Goal: Transaction & Acquisition: Purchase product/service

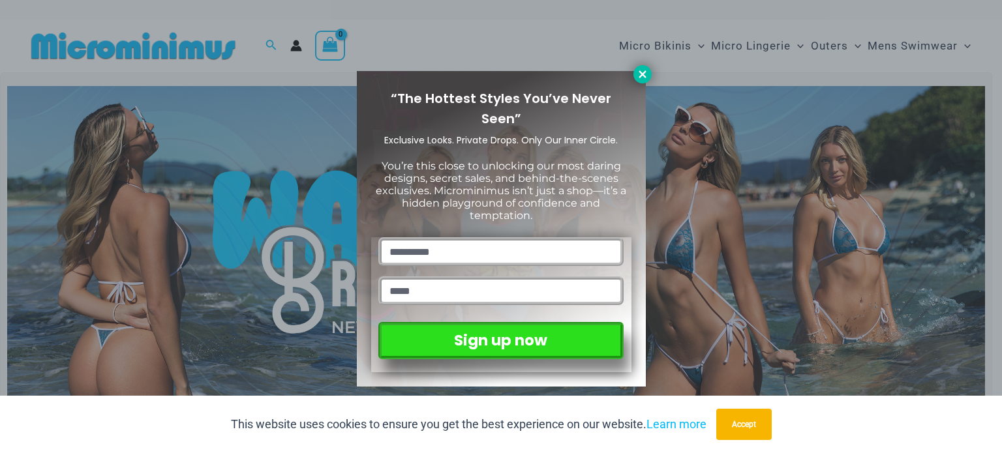
click at [638, 68] on icon at bounding box center [642, 74] width 12 height 12
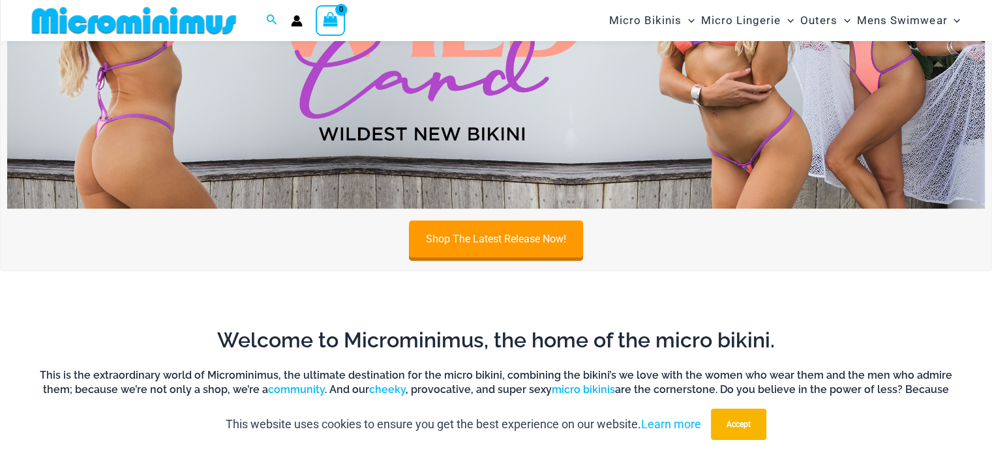
scroll to position [642, 0]
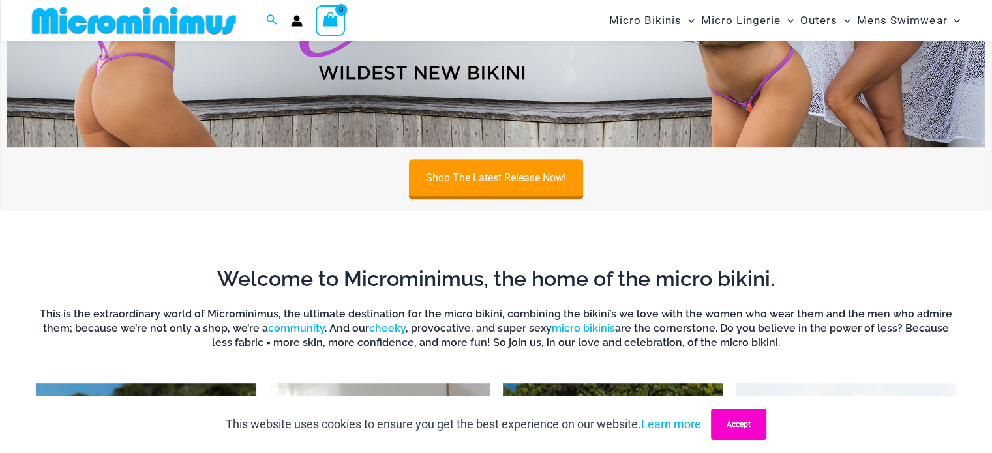
click at [734, 423] on button "Accept" at bounding box center [738, 424] width 55 height 31
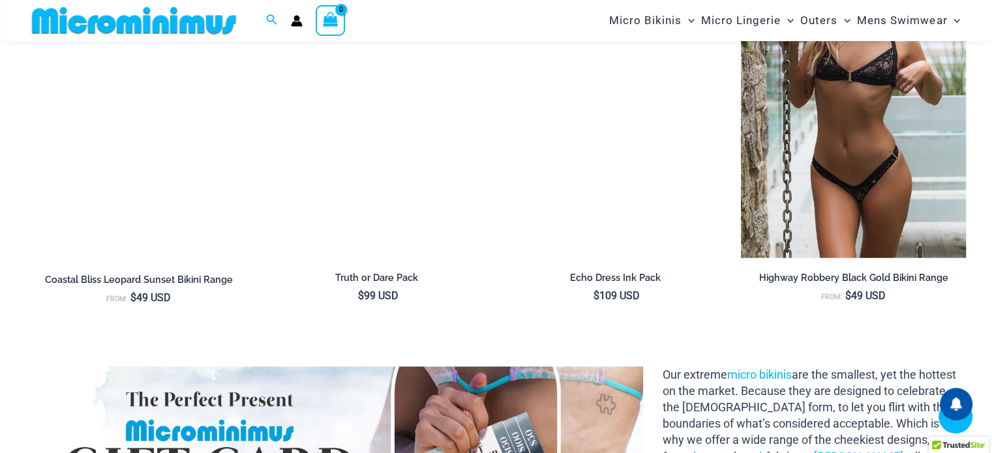
scroll to position [1555, 0]
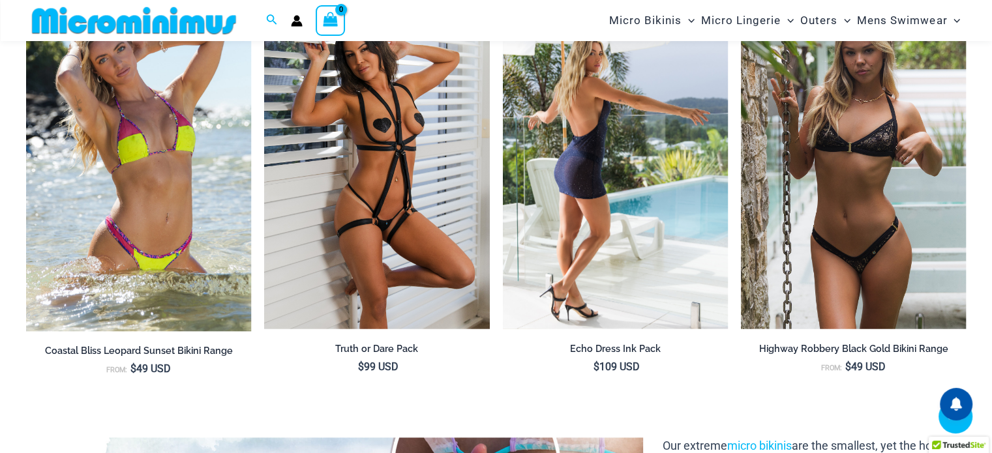
click at [613, 178] on img at bounding box center [615, 161] width 225 height 338
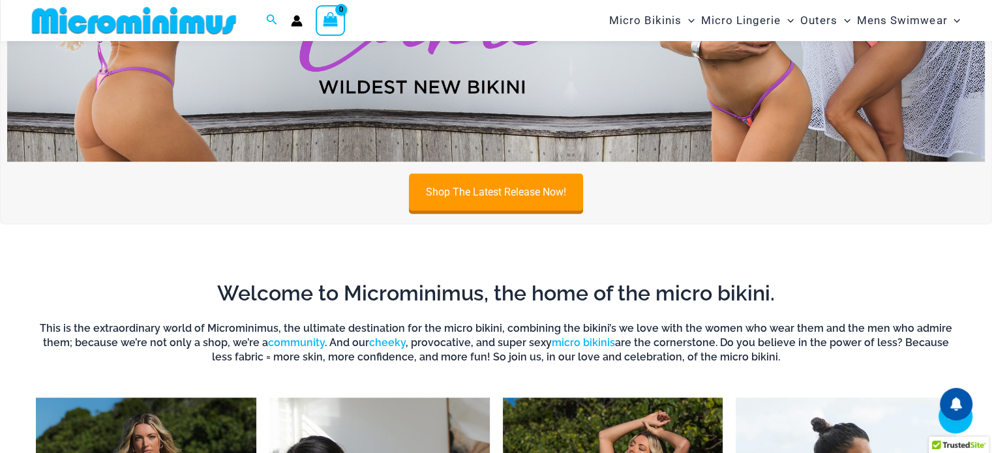
scroll to position [573, 0]
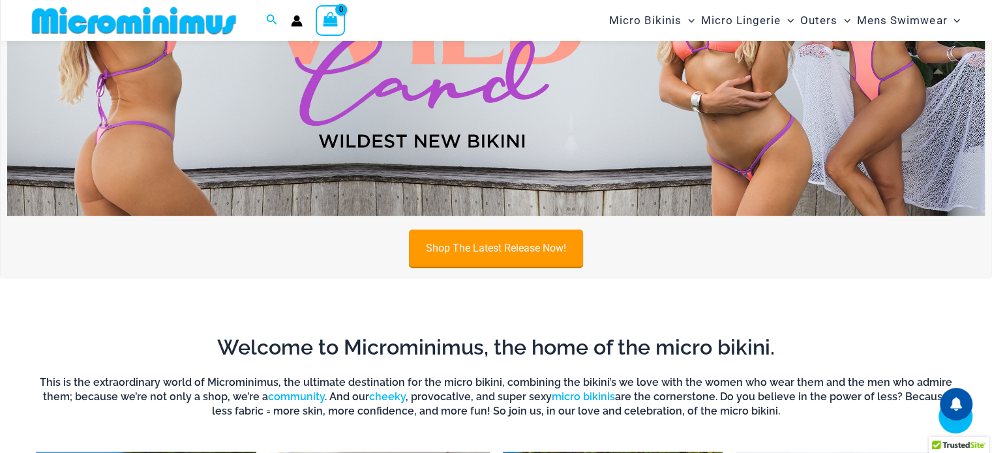
click at [509, 250] on link "Shop The Latest Release Now!" at bounding box center [496, 248] width 174 height 37
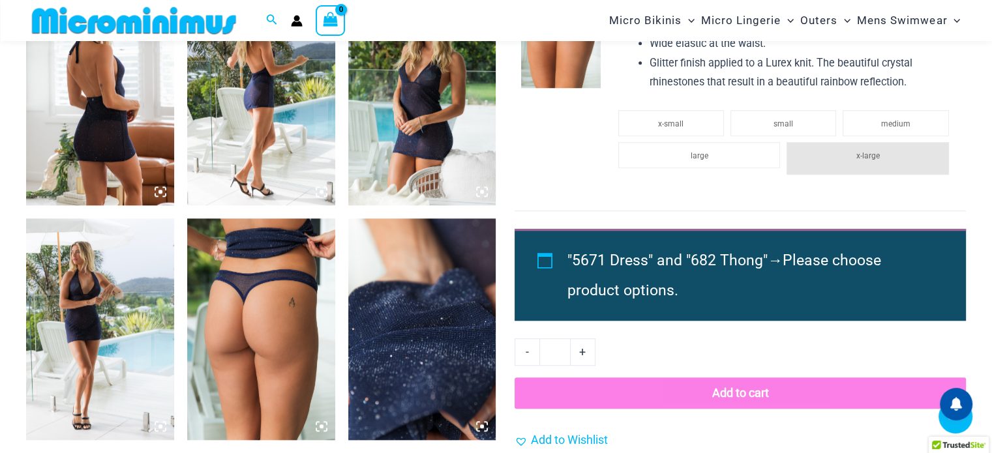
scroll to position [1097, 0]
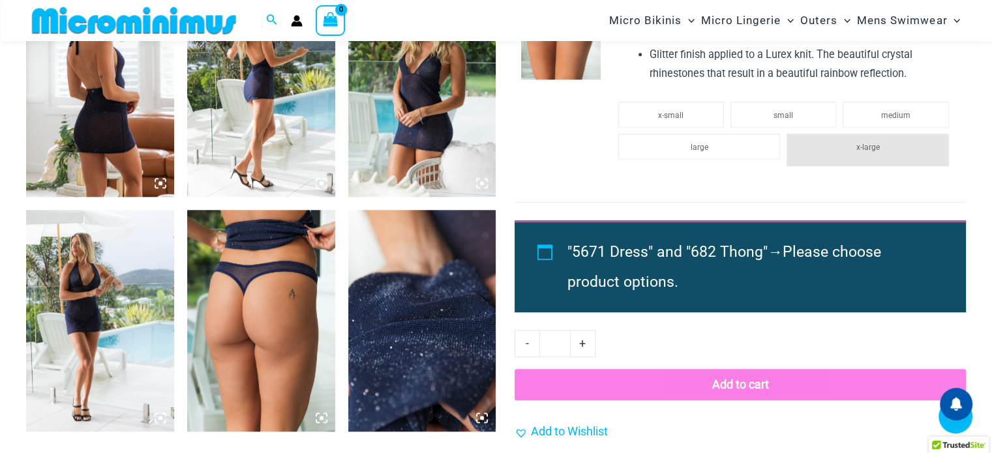
click at [106, 380] on img at bounding box center [100, 321] width 148 height 222
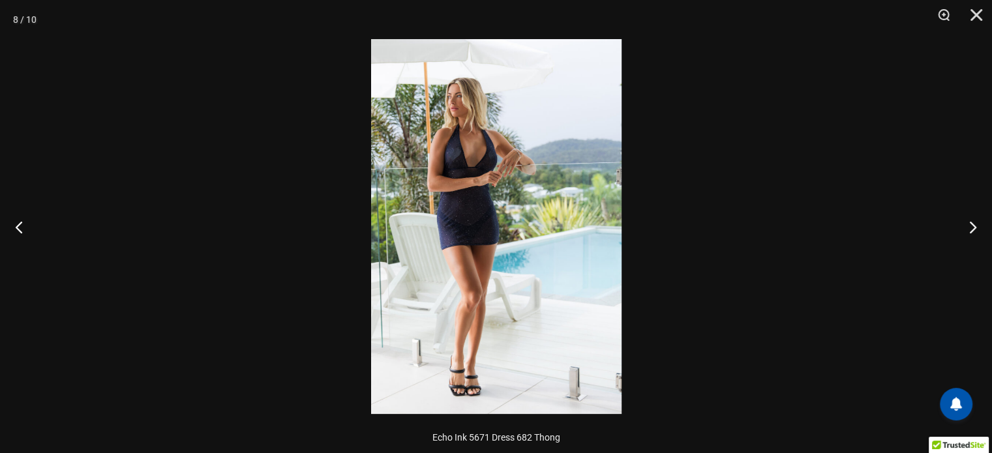
click at [471, 383] on img at bounding box center [496, 226] width 250 height 375
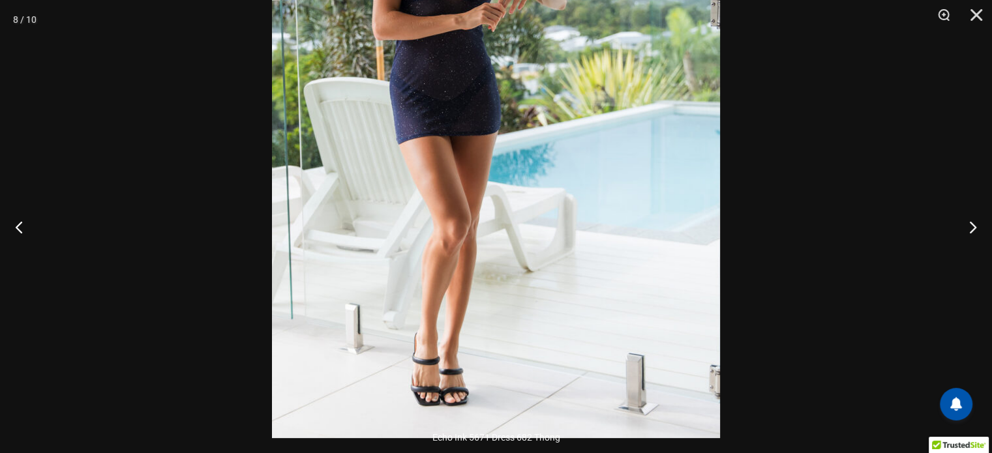
click at [471, 383] on img at bounding box center [496, 103] width 448 height 672
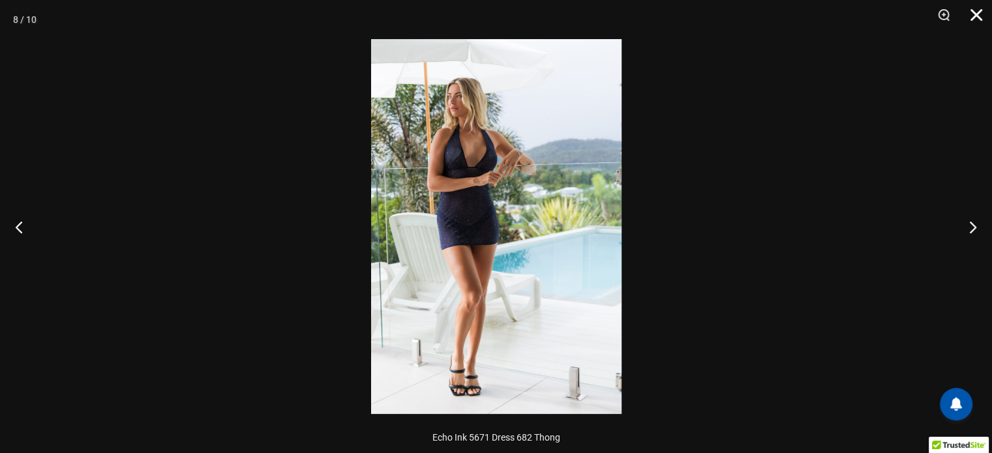
click at [975, 12] on button "Close" at bounding box center [971, 19] width 33 height 39
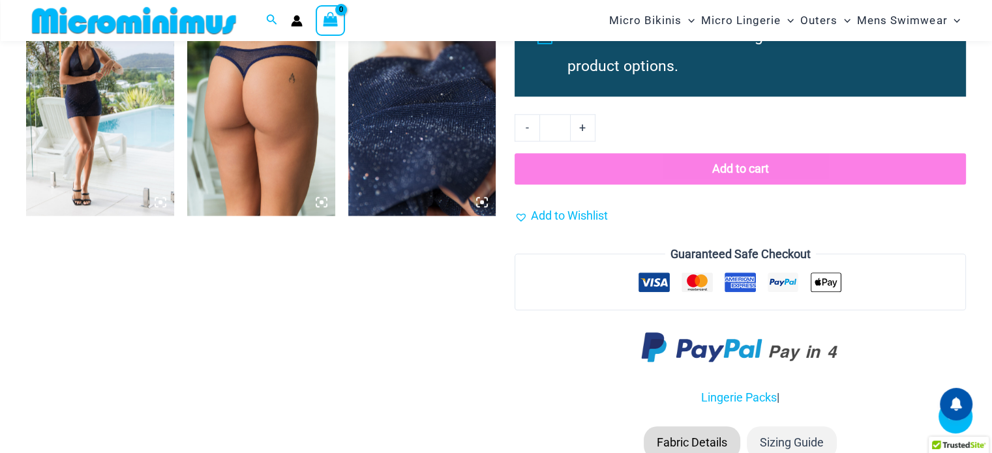
scroll to position [1358, 0]
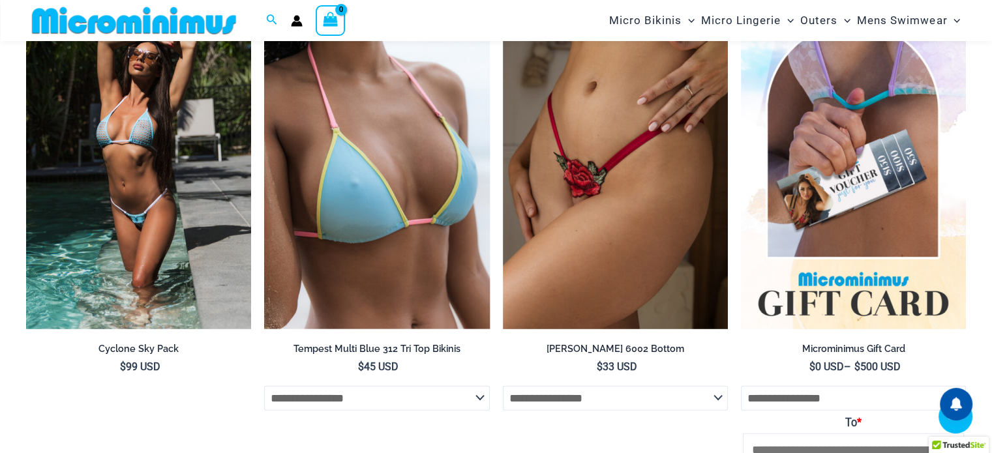
scroll to position [2923, 0]
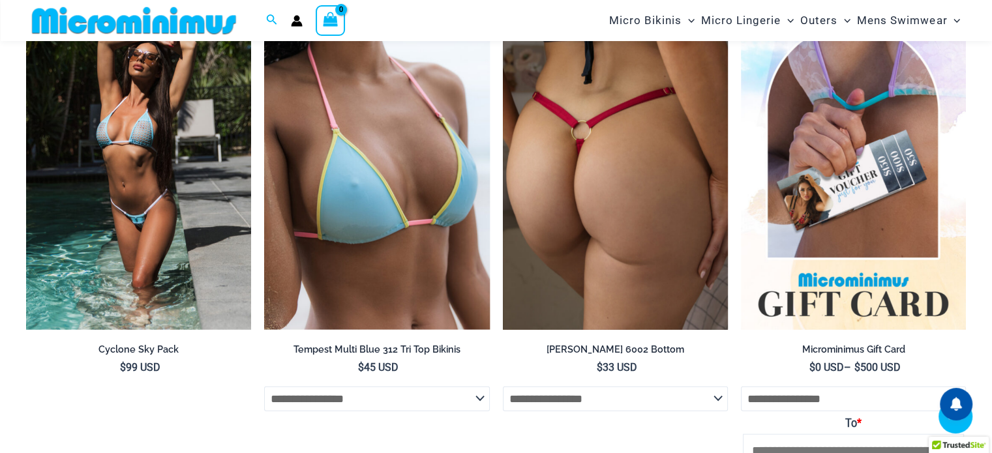
click at [627, 214] on img at bounding box center [615, 161] width 225 height 338
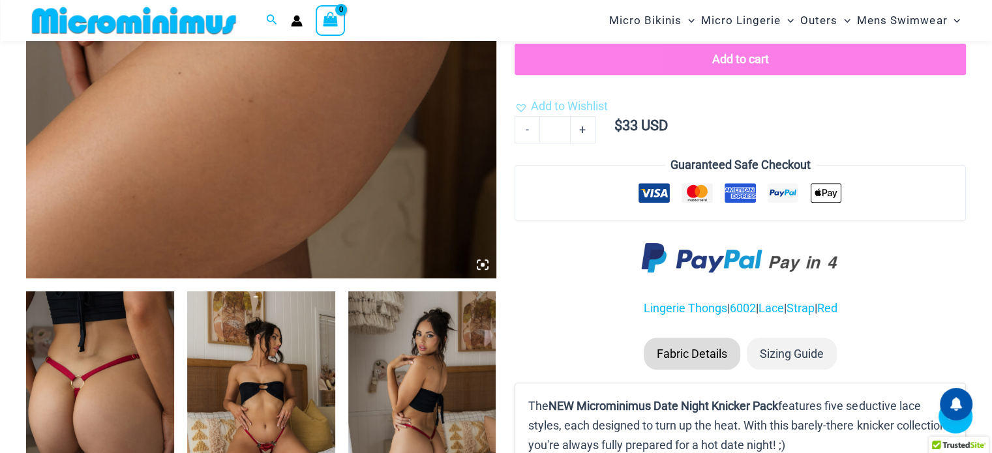
scroll to position [510, 0]
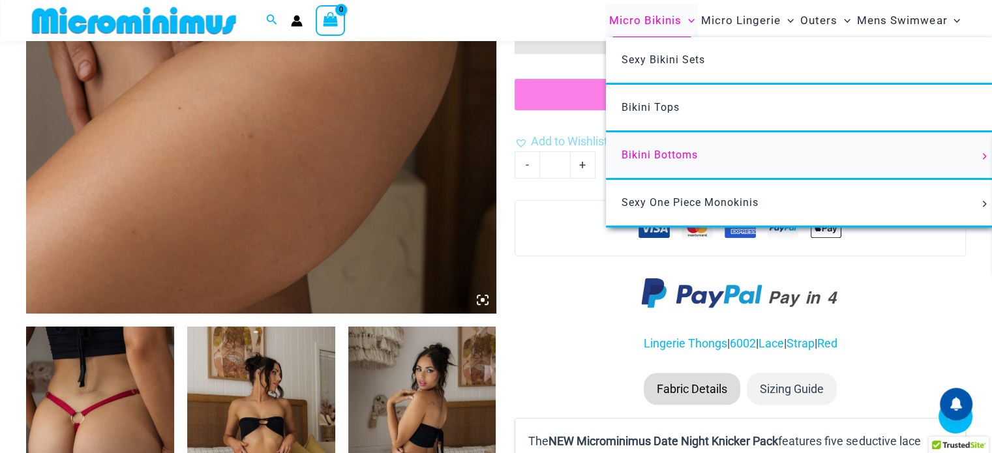
click at [673, 151] on span "Bikini Bottoms" at bounding box center [659, 155] width 76 height 12
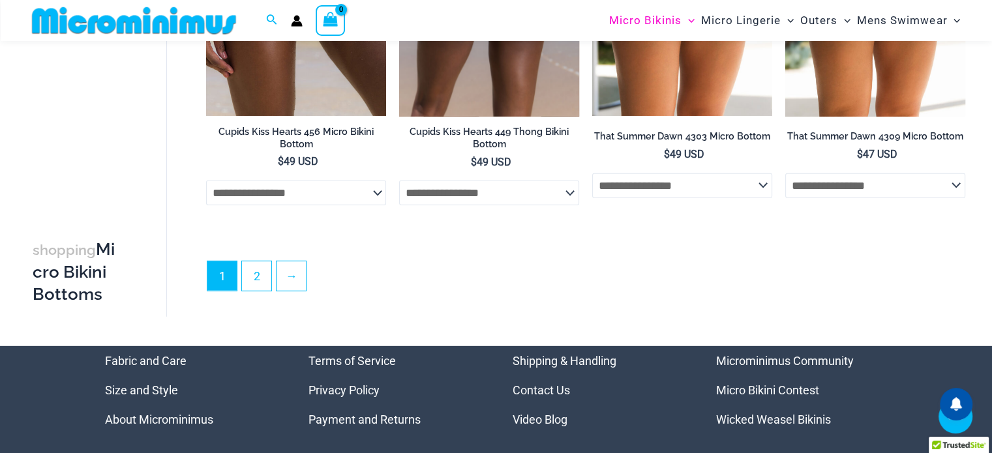
scroll to position [3717, 0]
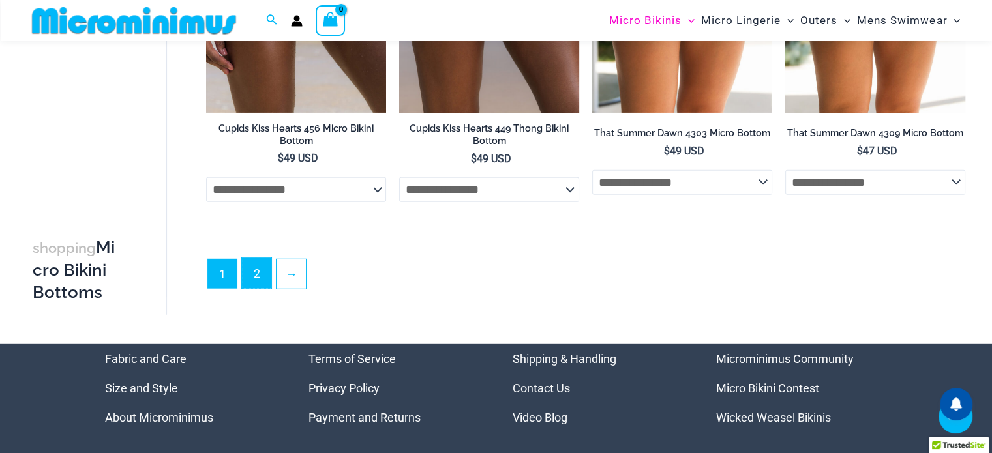
click at [266, 272] on link "2" at bounding box center [256, 273] width 29 height 31
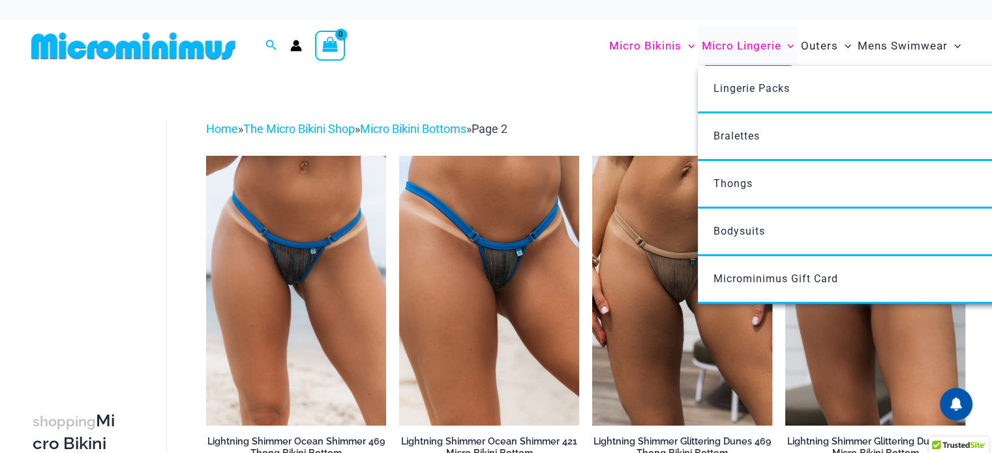
click at [746, 49] on span "Micro Lingerie" at bounding box center [741, 45] width 80 height 33
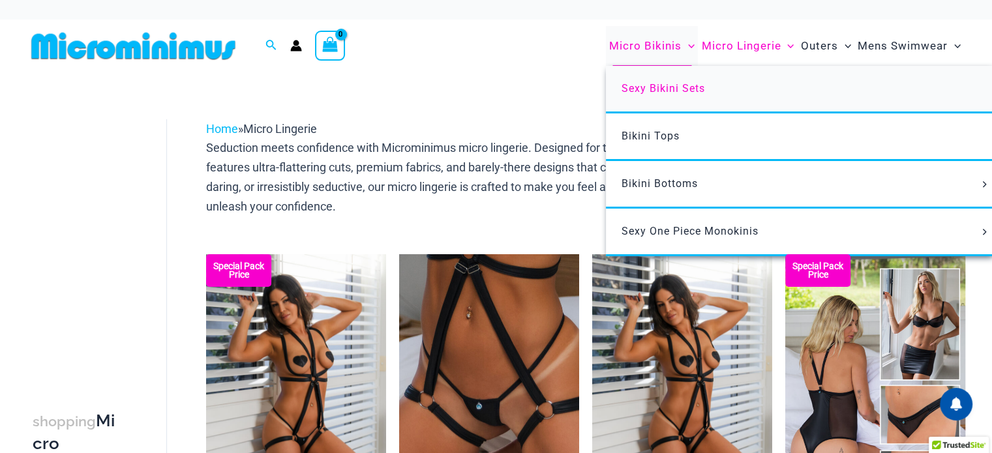
click at [666, 91] on span "Sexy Bikini Sets" at bounding box center [662, 88] width 83 height 12
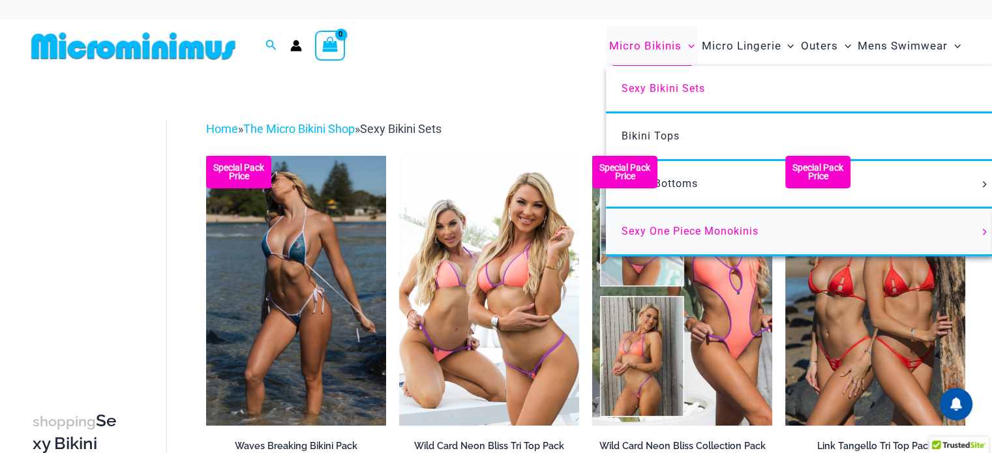
click at [688, 227] on span "Sexy One Piece Monokinis" at bounding box center [689, 231] width 137 height 12
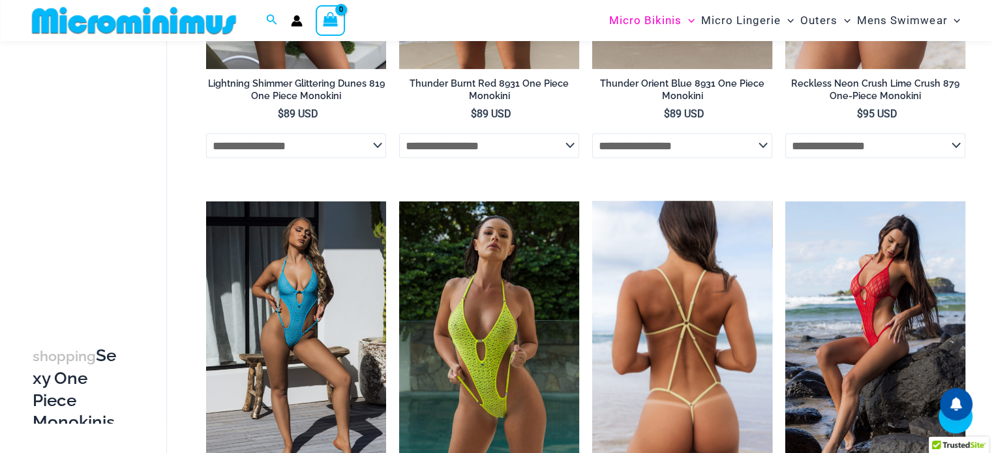
scroll to position [2337, 0]
